Goal: Task Accomplishment & Management: Use online tool/utility

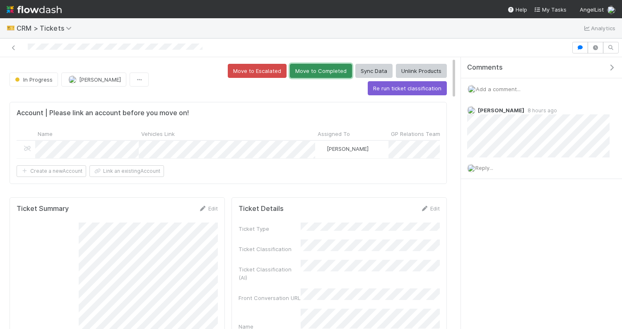
click at [290, 74] on button "Move to Completed" at bounding box center [321, 71] width 62 height 14
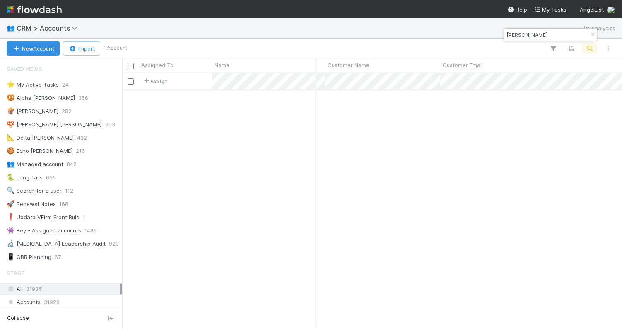
scroll to position [0, 491]
type input "pranay gup"
